Goal: Task Accomplishment & Management: Use online tool/utility

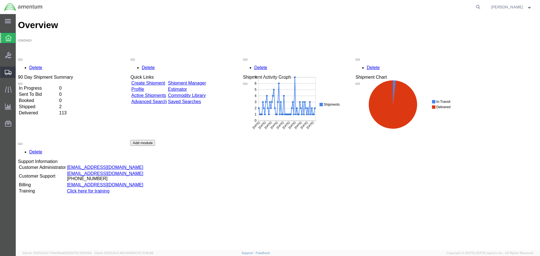
click at [19, 74] on span "Shipments" at bounding box center [17, 72] width 4 height 11
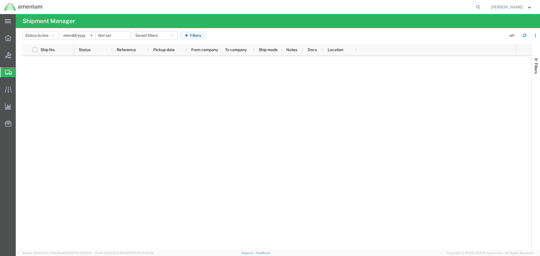
click at [20, 71] on span "Shipments" at bounding box center [17, 72] width 4 height 11
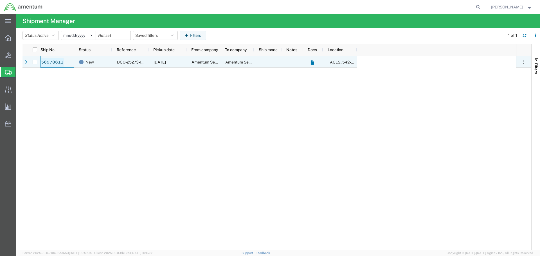
click at [45, 61] on link "56978611" at bounding box center [52, 62] width 23 height 9
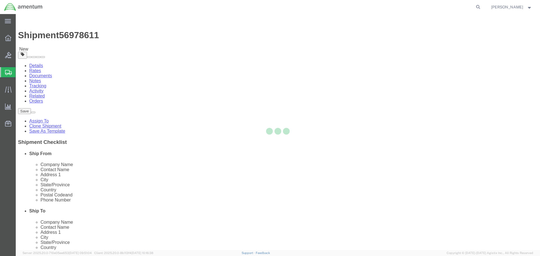
select select "42694"
select select "42726"
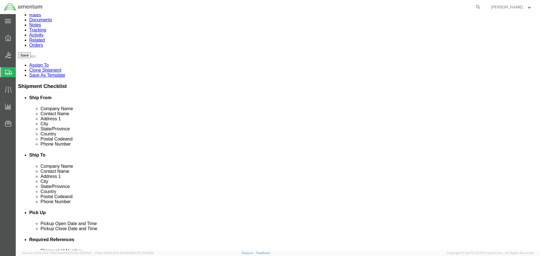
scroll to position [65, 0]
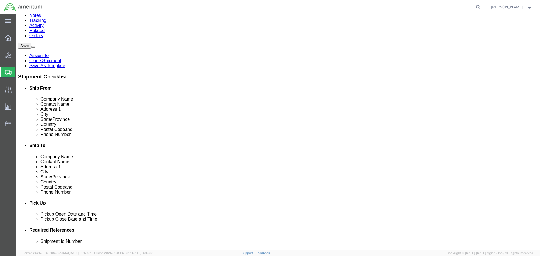
click button "Rate Shipment"
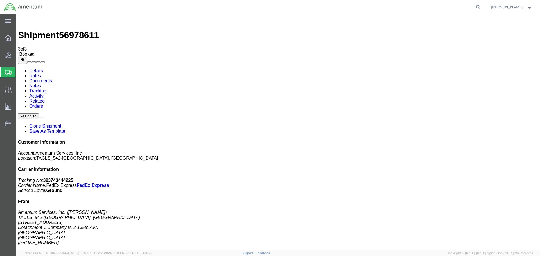
click at [17, 69] on span "Shipments" at bounding box center [17, 72] width 4 height 11
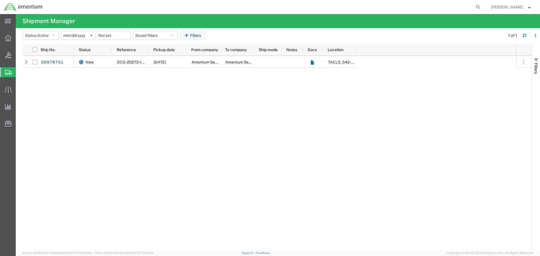
click at [118, 104] on div "New DCO-25273-168880 09/30/2025 Amentum Services, Inc. Amentum Services, Inc. T…" at bounding box center [295, 153] width 442 height 194
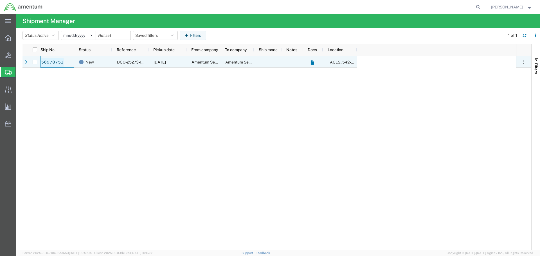
click at [60, 62] on link "56978751" at bounding box center [52, 62] width 23 height 9
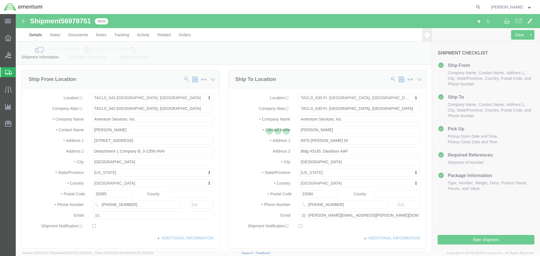
select select "42694"
select select "42715"
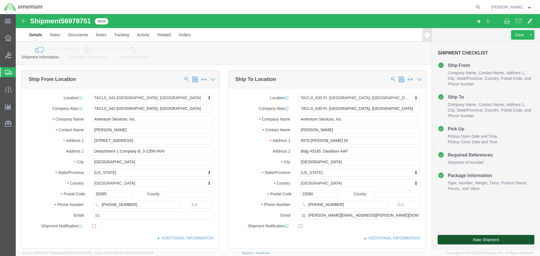
click button "Rate Shipment"
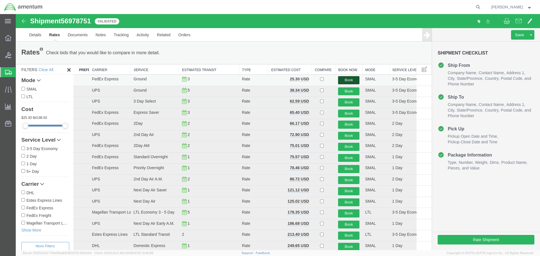
click at [341, 80] on button "Book" at bounding box center [348, 80] width 21 height 8
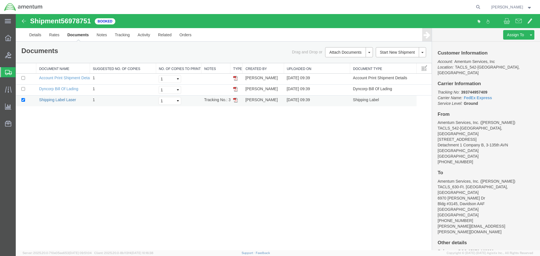
click at [60, 102] on link "Shipping Label Laser" at bounding box center [57, 100] width 37 height 4
drag, startPoint x: 61, startPoint y: 100, endPoint x: 267, endPoint y: 101, distance: 205.8
click at [61, 100] on link "Shipping Label Laser" at bounding box center [57, 100] width 37 height 4
click at [20, 73] on span "Shipments" at bounding box center [17, 72] width 4 height 11
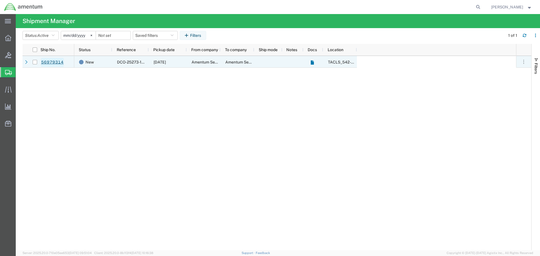
click at [53, 61] on link "56979314" at bounding box center [52, 62] width 23 height 9
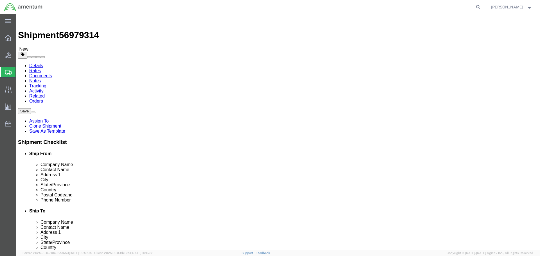
select select "42694"
select select "42735"
click button "Rate Shipment"
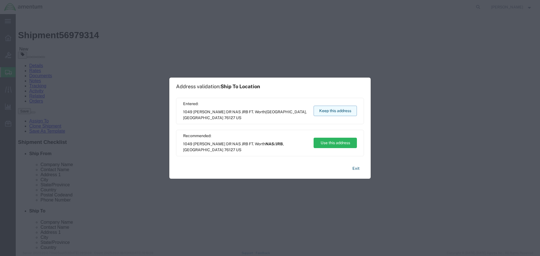
click at [349, 112] on button "Keep this address" at bounding box center [334, 111] width 43 height 10
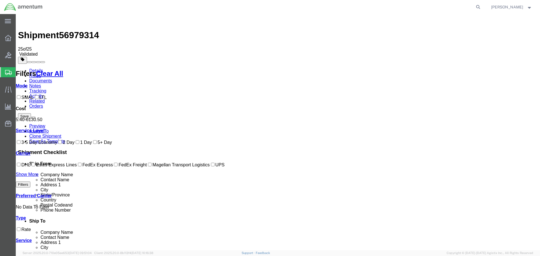
click at [36, 68] on link "Details" at bounding box center [36, 70] width 14 height 5
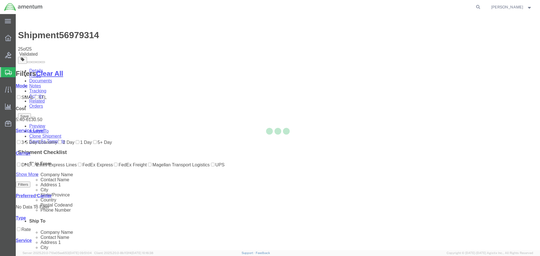
select select "42694"
select select "42735"
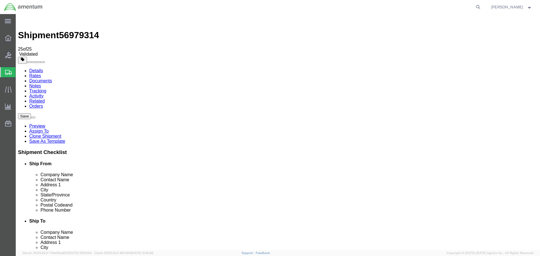
click button "Rate Shipment"
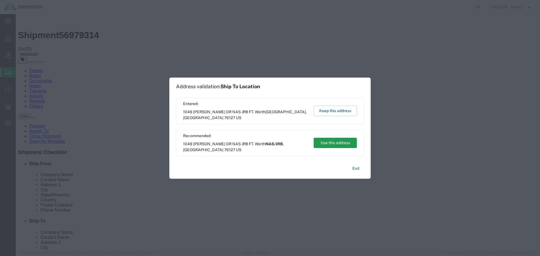
click at [339, 143] on button "Use this address" at bounding box center [334, 143] width 43 height 10
type input "NAS/JRB"
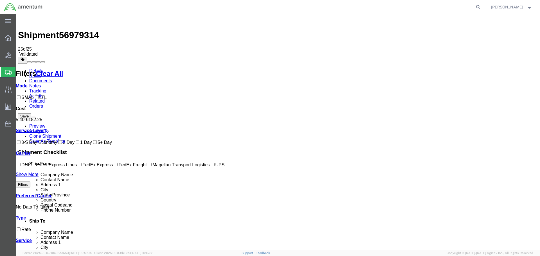
click at [33, 68] on link "Details" at bounding box center [36, 70] width 14 height 5
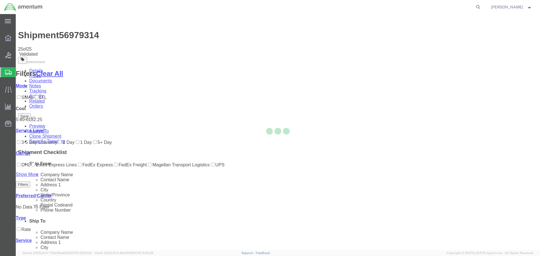
select select "42694"
select select "42735"
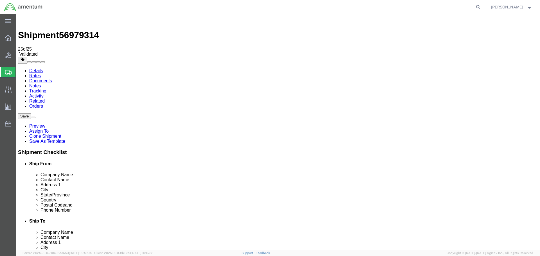
click button "Rate Shipment"
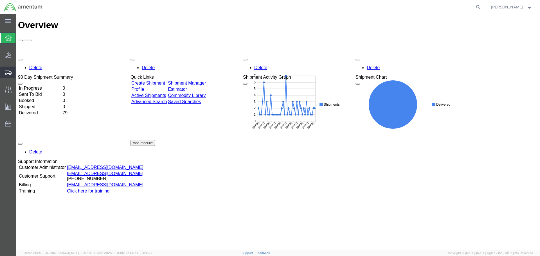
click at [19, 73] on span "Shipments" at bounding box center [17, 72] width 4 height 11
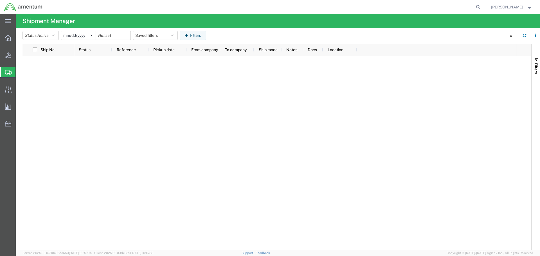
click at [20, 71] on span "Shipments" at bounding box center [17, 72] width 4 height 11
click at [0, 0] on span "Shipment Manager" at bounding box center [0, 0] width 0 height 0
click at [8, 37] on icon at bounding box center [8, 38] width 6 height 6
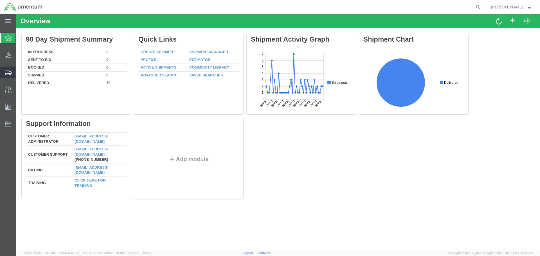
click at [0, 0] on span "Shipment Manager" at bounding box center [0, 0] width 0 height 0
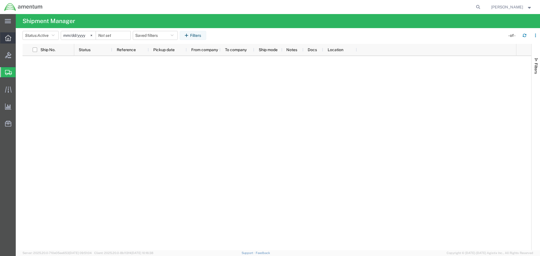
click at [19, 39] on span "Overview" at bounding box center [17, 37] width 4 height 11
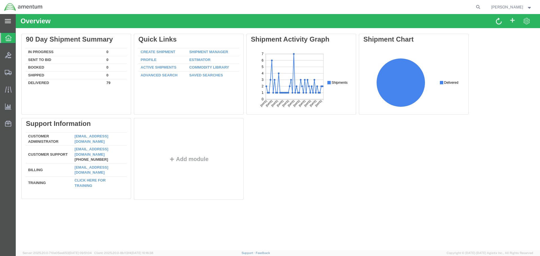
click at [8, 21] on icon at bounding box center [8, 21] width 6 height 4
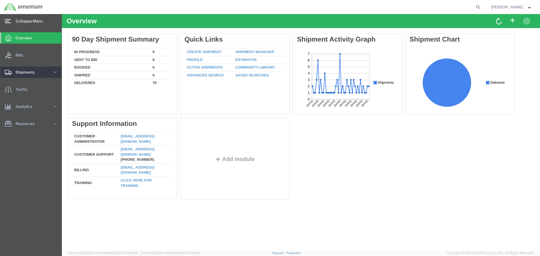
click at [53, 71] on icon at bounding box center [55, 72] width 6 height 6
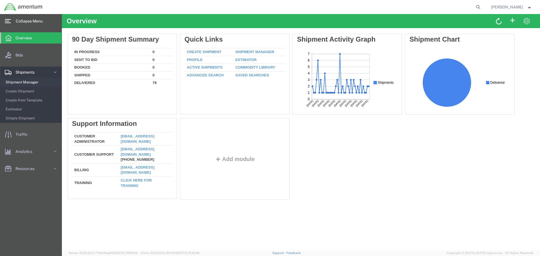
click at [49, 81] on span "Shipment Manager" at bounding box center [32, 82] width 52 height 11
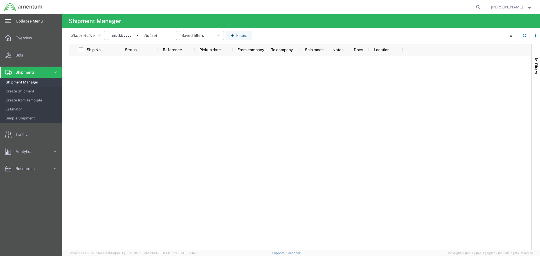
click at [133, 109] on div at bounding box center [318, 153] width 396 height 194
drag, startPoint x: 155, startPoint y: 124, endPoint x: 60, endPoint y: 65, distance: 111.2
click at [155, 123] on div at bounding box center [318, 153] width 396 height 194
click at [12, 23] on div "main_menu Created with Sketch." at bounding box center [8, 21] width 16 height 14
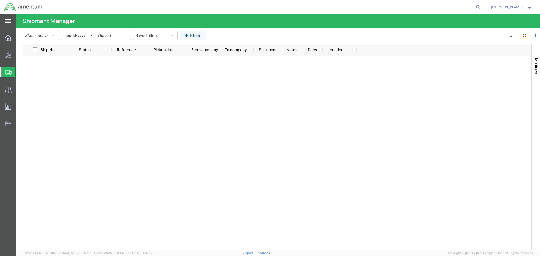
click at [1, 20] on div "main_menu Created with Sketch." at bounding box center [8, 21] width 16 height 14
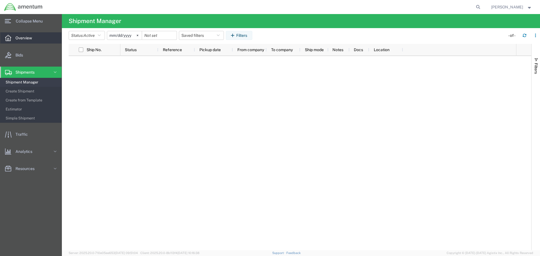
click at [19, 38] on span "Overview" at bounding box center [25, 37] width 21 height 11
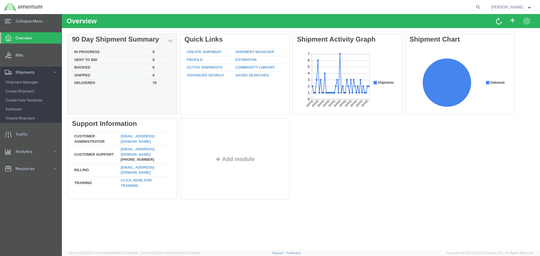
click at [87, 83] on td "Delivered" at bounding box center [111, 82] width 78 height 6
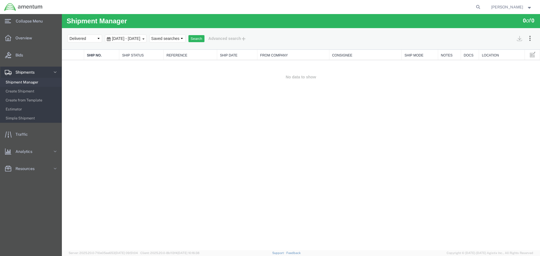
click at [29, 79] on span "Shipment Manager" at bounding box center [32, 82] width 52 height 11
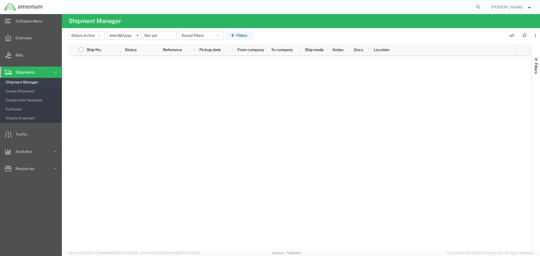
click at [127, 36] on input "[DATE]" at bounding box center [124, 35] width 35 height 8
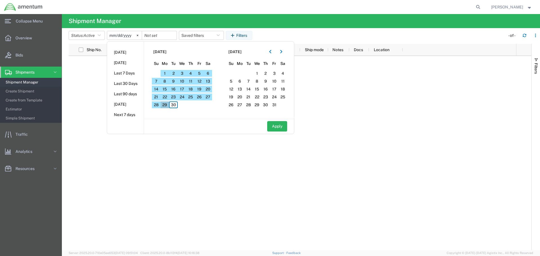
click at [167, 106] on span "29" at bounding box center [165, 104] width 9 height 7
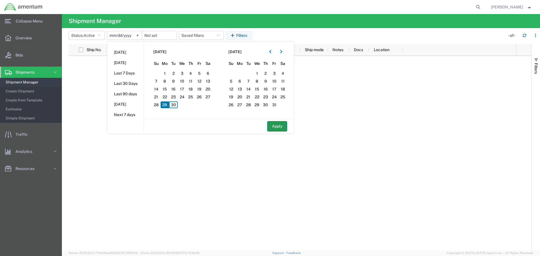
click at [277, 126] on button "Apply" at bounding box center [277, 126] width 20 height 10
type input "2025-09-29"
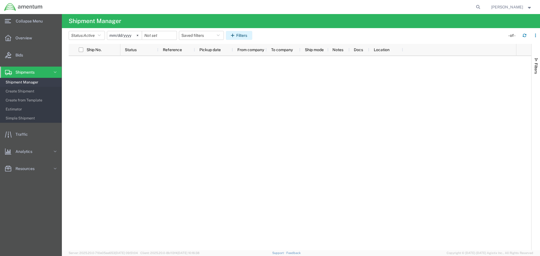
click at [244, 35] on button "Filters" at bounding box center [239, 35] width 26 height 9
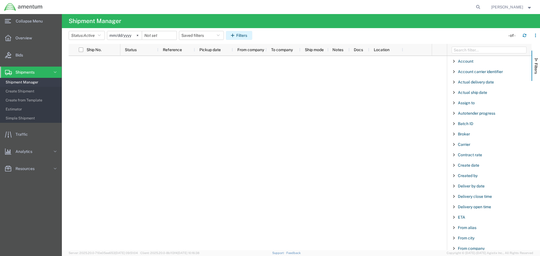
click at [244, 35] on button "Filters" at bounding box center [239, 35] width 26 height 9
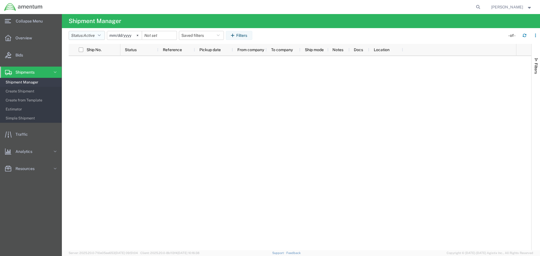
click at [91, 37] on span "Active" at bounding box center [88, 35] width 11 height 4
click at [89, 51] on div "Active All Approved Booked Canceled Delivered Denied New On Hold Pending Return…" at bounding box center [101, 83] width 65 height 84
click at [86, 60] on span "Active" at bounding box center [101, 56] width 65 height 9
click at [93, 37] on span "Active" at bounding box center [88, 35] width 11 height 4
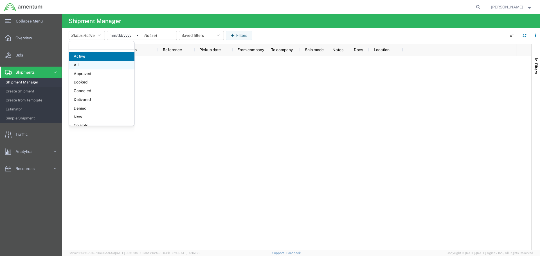
click at [82, 63] on span "All" at bounding box center [101, 65] width 65 height 9
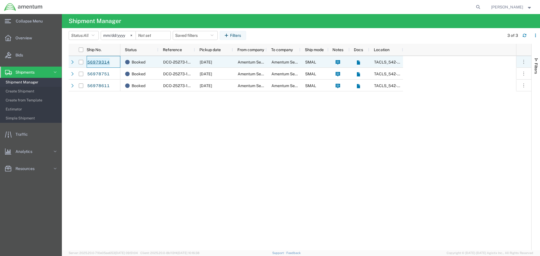
click at [105, 62] on link "56979314" at bounding box center [98, 62] width 23 height 9
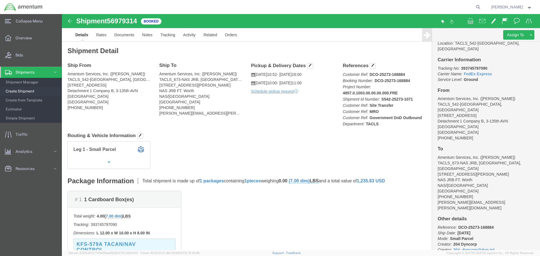
click at [21, 74] on span "Shipments" at bounding box center [26, 72] width 23 height 11
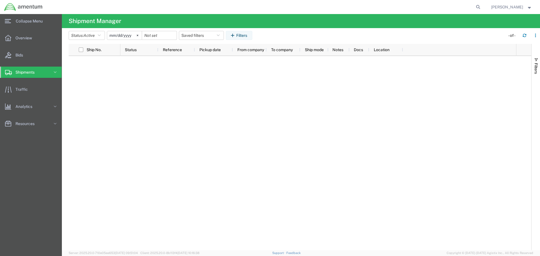
click at [28, 74] on span "Shipments" at bounding box center [26, 72] width 23 height 11
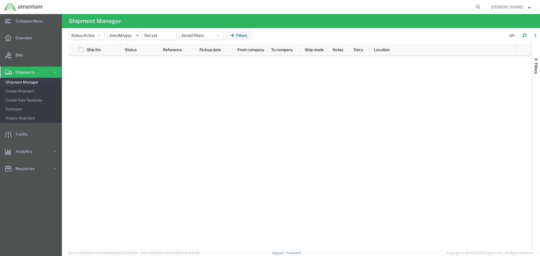
click at [25, 82] on span "Shipment Manager" at bounding box center [32, 82] width 52 height 11
click at [22, 71] on span "Shipments" at bounding box center [26, 72] width 23 height 11
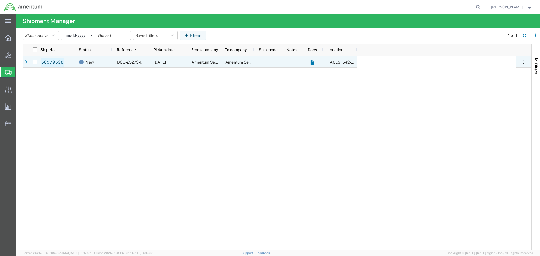
click at [54, 63] on link "56979528" at bounding box center [52, 62] width 23 height 9
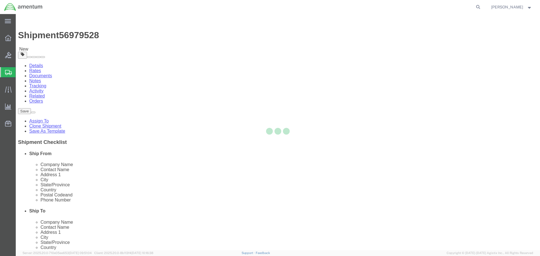
select select "42694"
select select "42735"
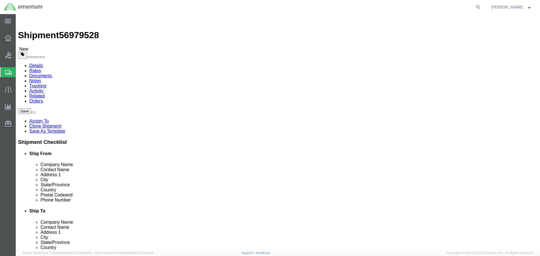
click button "Rate Shipment"
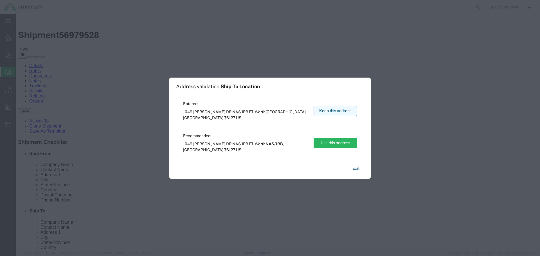
click at [343, 109] on button "Keep this address" at bounding box center [334, 111] width 43 height 10
